Goal: Information Seeking & Learning: Learn about a topic

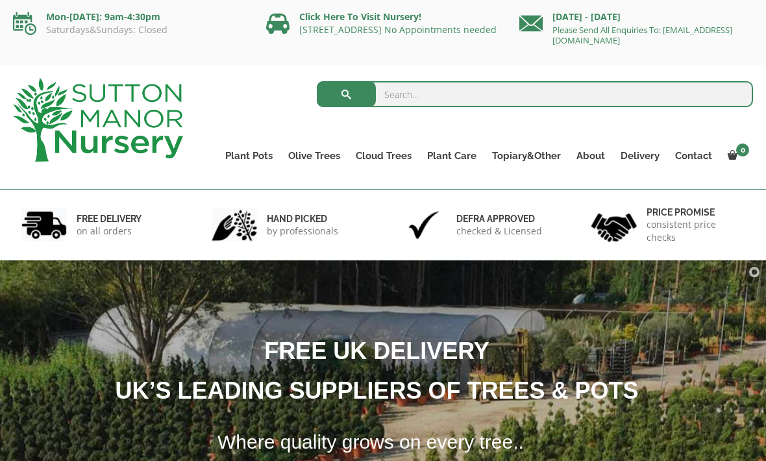
click at [0, 0] on link "The Capri Pots" at bounding box center [0, 0] width 0 height 0
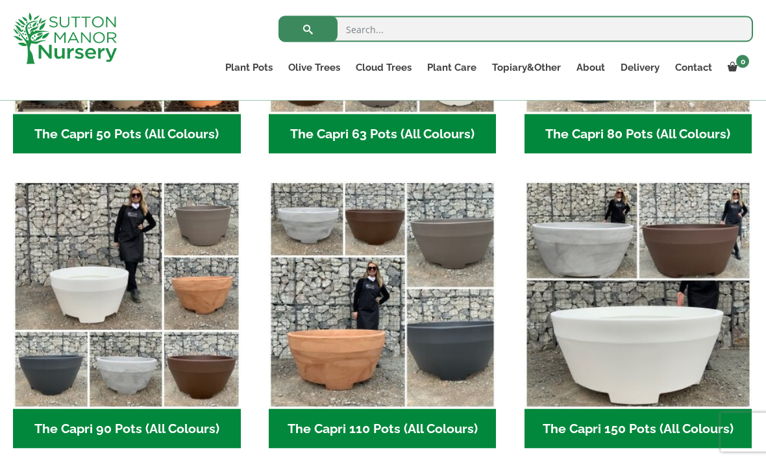
scroll to position [557, 0]
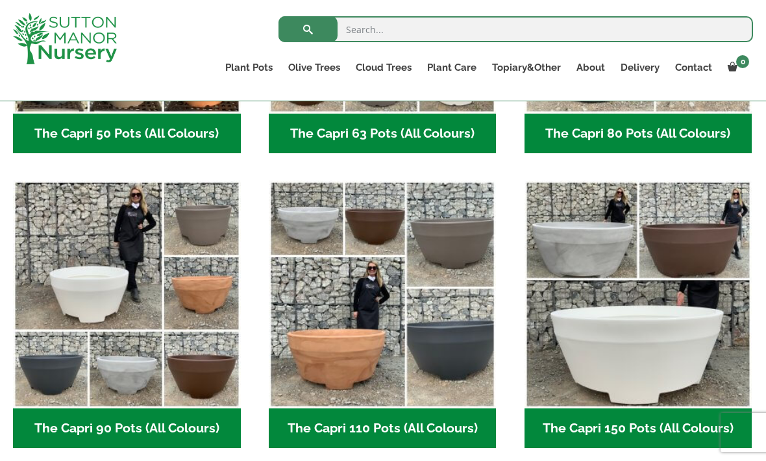
click at [136, 368] on img "Visit product category The Capri 90 Pots (All Colours)" at bounding box center [127, 295] width 228 height 228
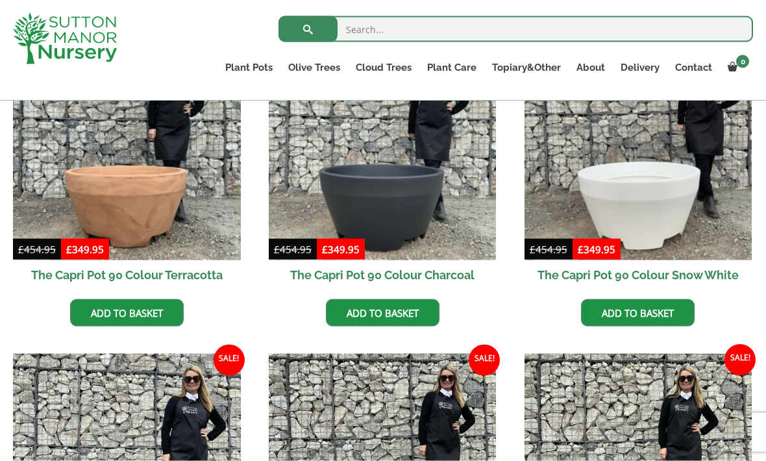
scroll to position [401, 0]
click at [638, 188] on img at bounding box center [639, 146] width 228 height 228
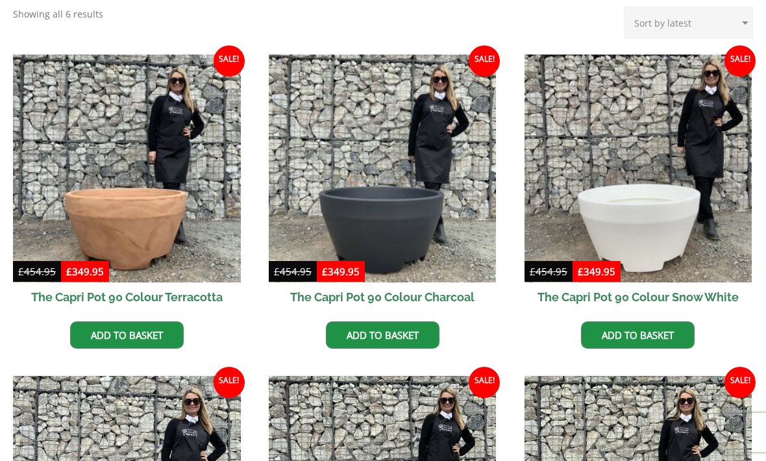
scroll to position [444, 0]
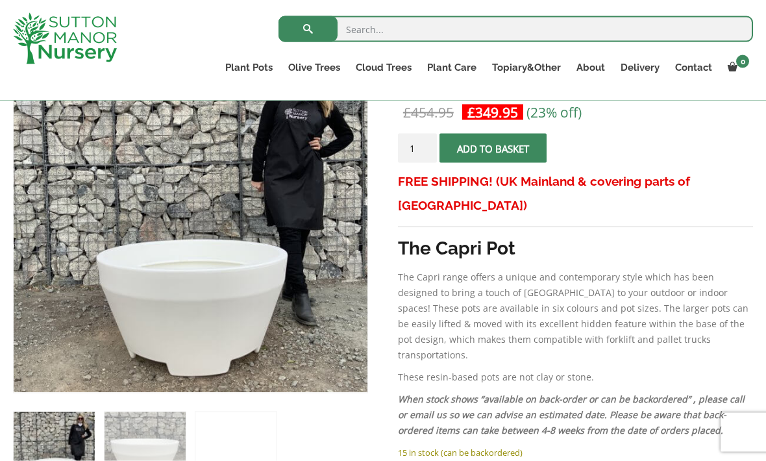
scroll to position [245, 0]
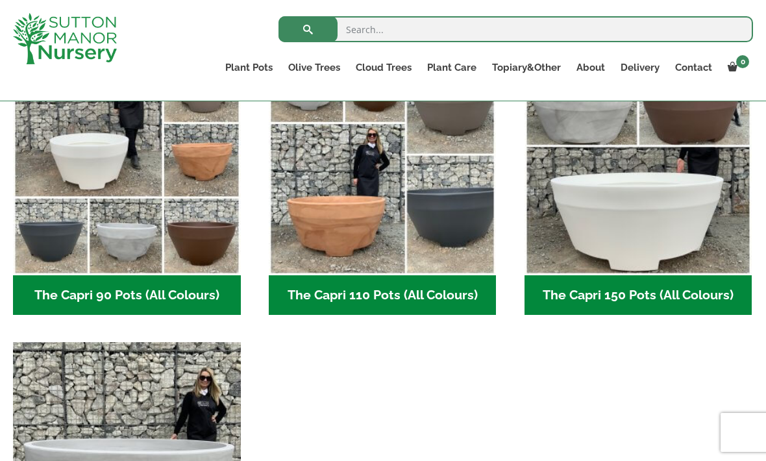
scroll to position [692, 0]
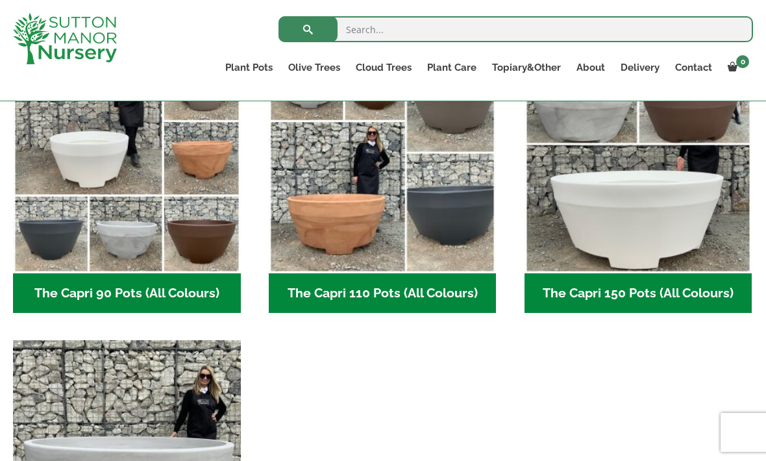
click at [424, 195] on img "Visit product category The Capri 110 Pots (All Colours)" at bounding box center [383, 159] width 228 height 228
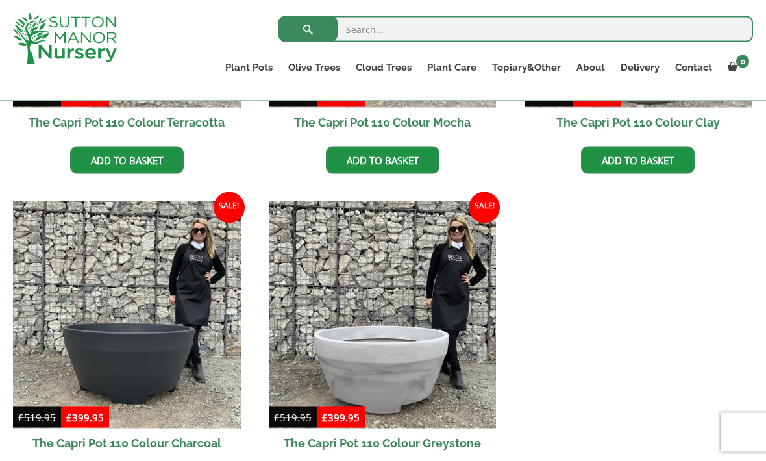
scroll to position [554, 0]
click at [391, 357] on img at bounding box center [383, 315] width 228 height 228
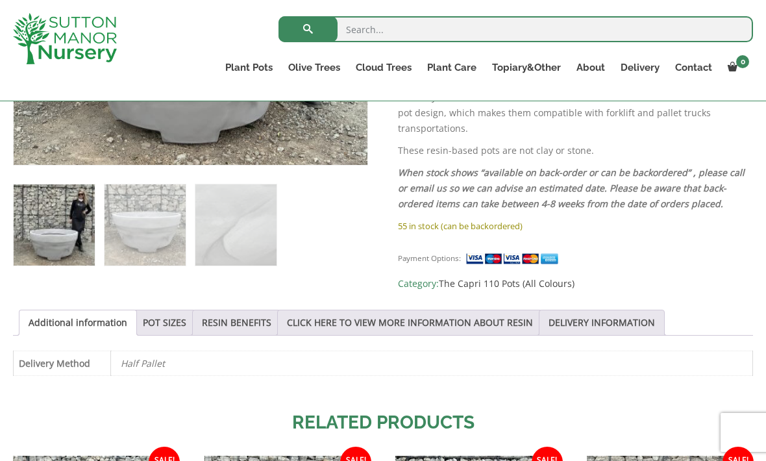
scroll to position [496, 0]
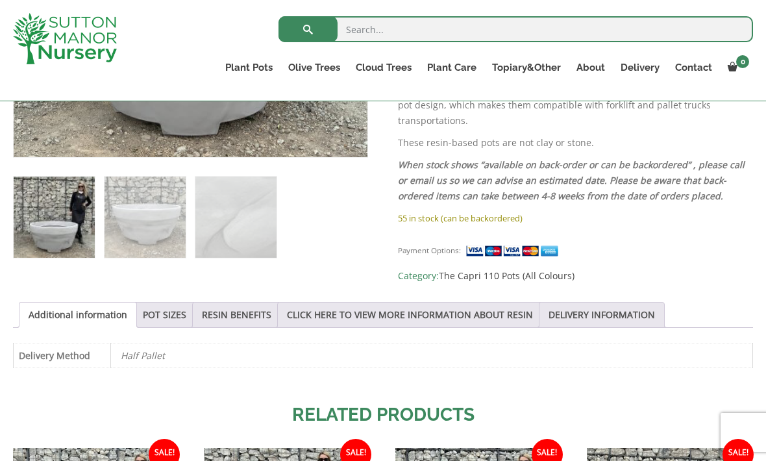
click at [162, 316] on link "POT SIZES" at bounding box center [165, 315] width 44 height 25
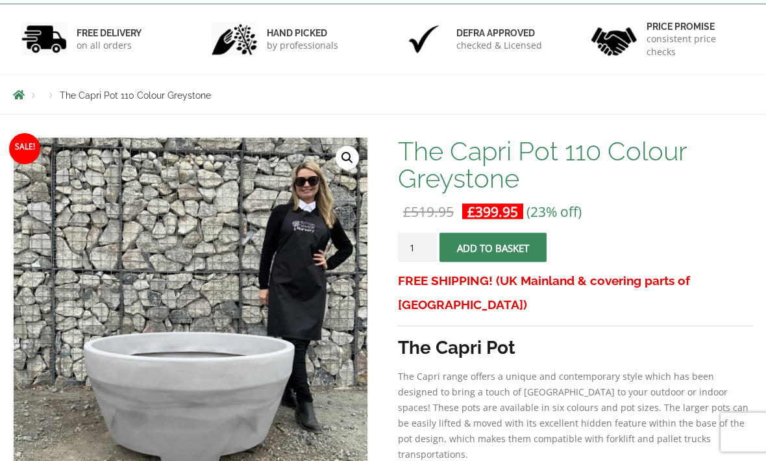
scroll to position [0, 0]
